Goal: Navigation & Orientation: Find specific page/section

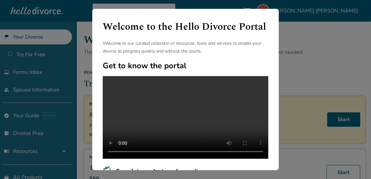
click at [296, 33] on div "Welcome to the Hello Divorce Portal Welcome to our curated collection of resour…" at bounding box center [185, 89] width 371 height 179
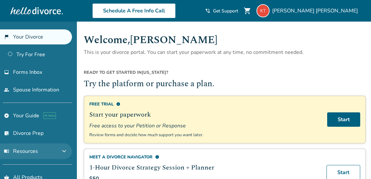
click at [34, 154] on button "menu_book Resources expand_more" at bounding box center [36, 151] width 72 height 16
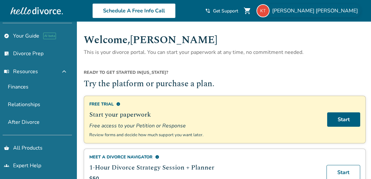
click at [321, 9] on span "[PERSON_NAME]" at bounding box center [316, 10] width 88 height 7
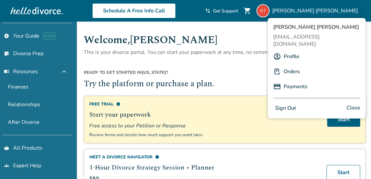
click at [231, 42] on h1 "Welcome, [PERSON_NAME]" at bounding box center [225, 40] width 282 height 16
